Goal: Navigation & Orientation: Go to known website

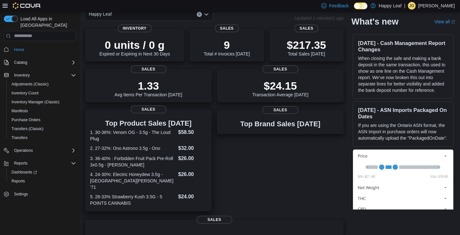
scroll to position [35, 0]
